Goal: Information Seeking & Learning: Learn about a topic

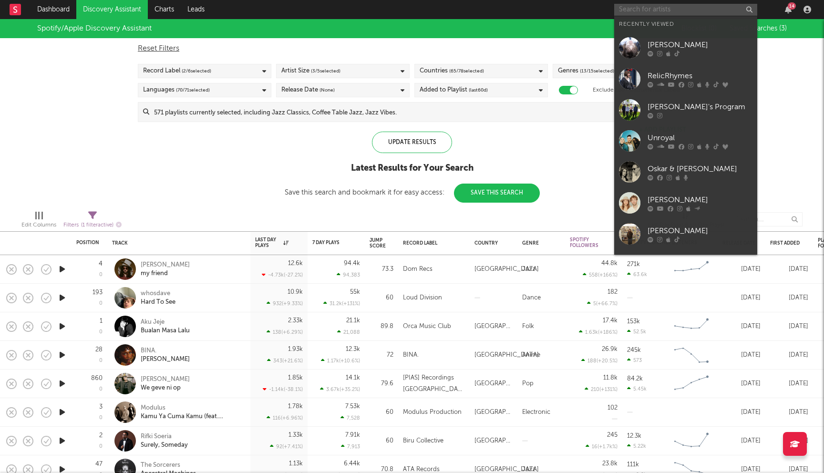
click at [660, 10] on input "text" at bounding box center [685, 10] width 143 height 12
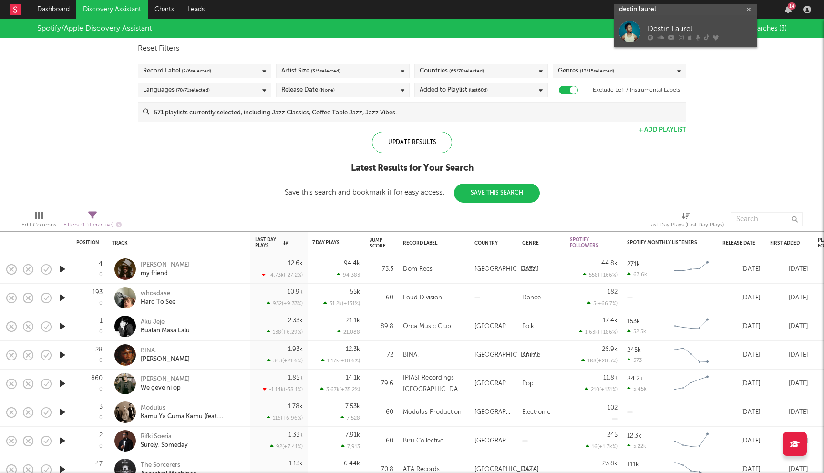
type input "destin laurel"
click at [731, 31] on div "Destin Laurel" at bounding box center [699, 28] width 105 height 11
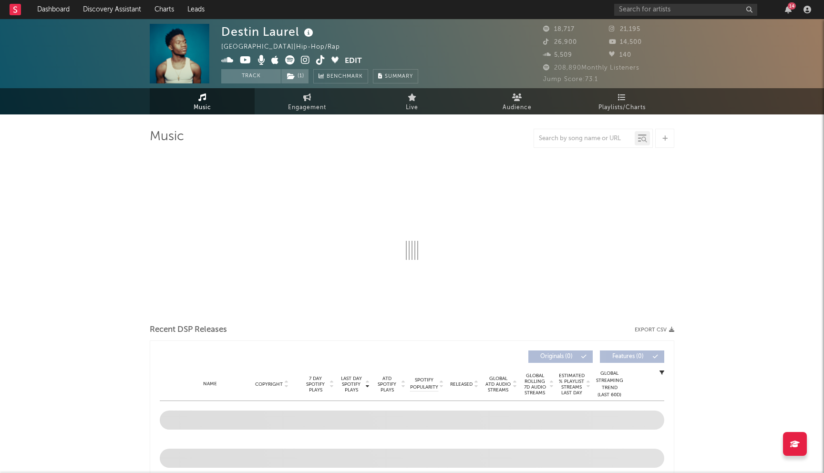
select select "6m"
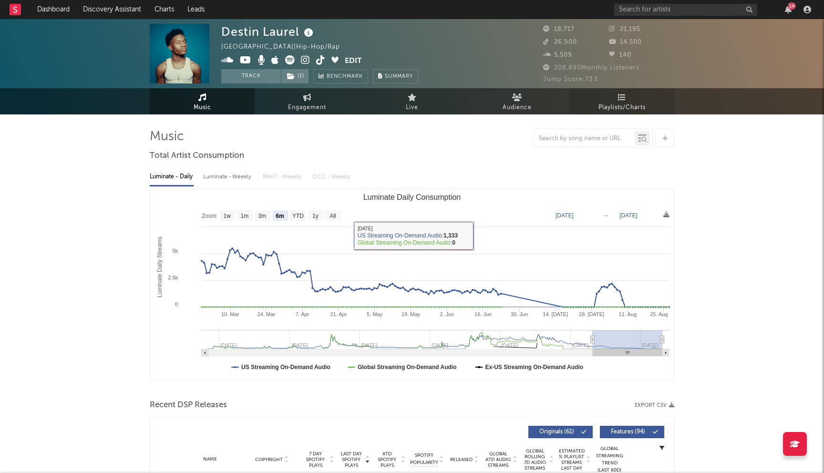
click at [627, 99] on link "Playlists/Charts" at bounding box center [621, 101] width 105 height 26
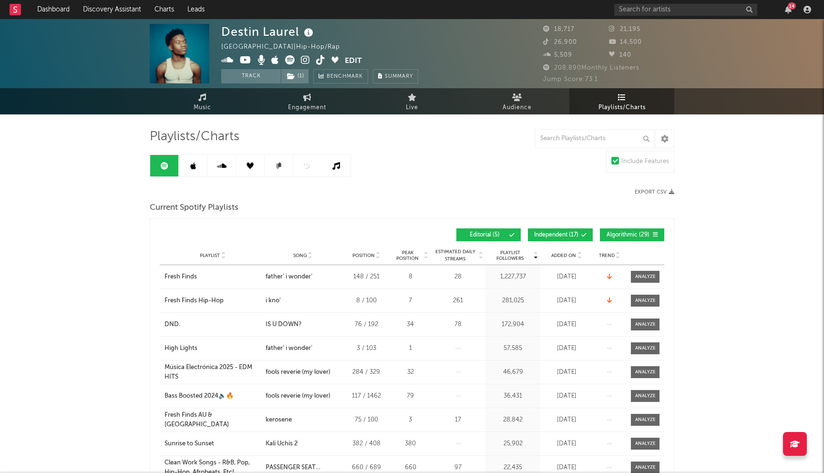
click at [567, 240] on button "Independent ( 17 )" at bounding box center [560, 234] width 65 height 13
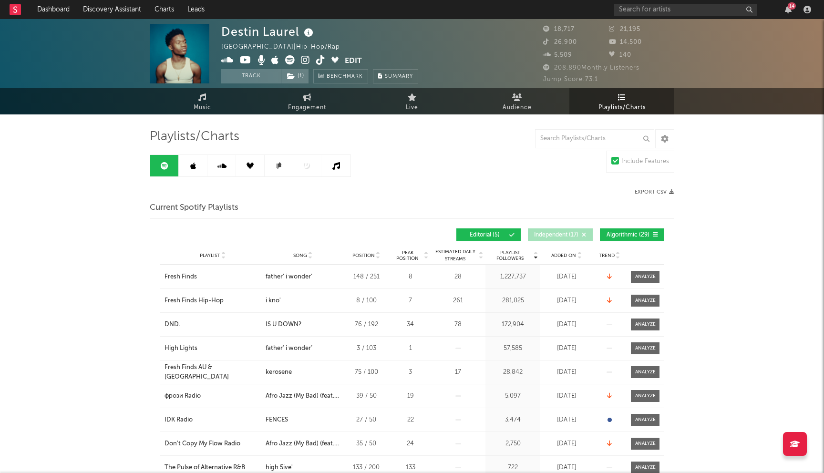
click at [639, 243] on div "Playlist Followers Playlist Song Position Peak Position Playlist Followers Adde…" at bounding box center [412, 235] width 504 height 22
click at [632, 239] on button "Algorithmic ( 29 )" at bounding box center [632, 234] width 64 height 13
